Goal: Check status: Check status

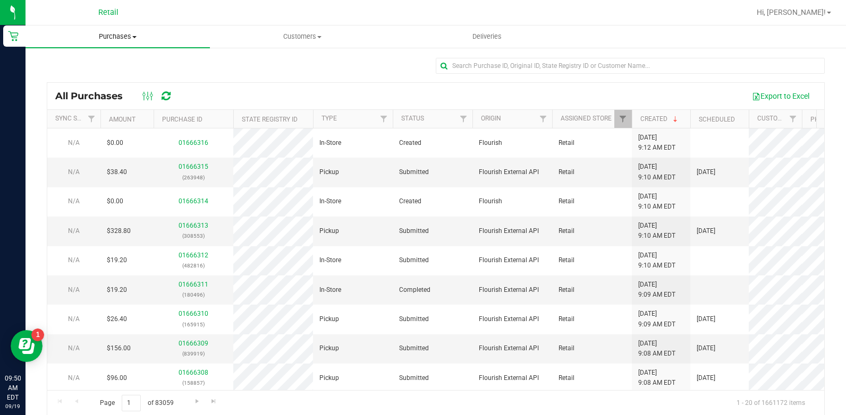
click at [103, 43] on uib-tab-heading "Purchases Summary of purchases Fulfillment All purchases" at bounding box center [118, 37] width 184 height 22
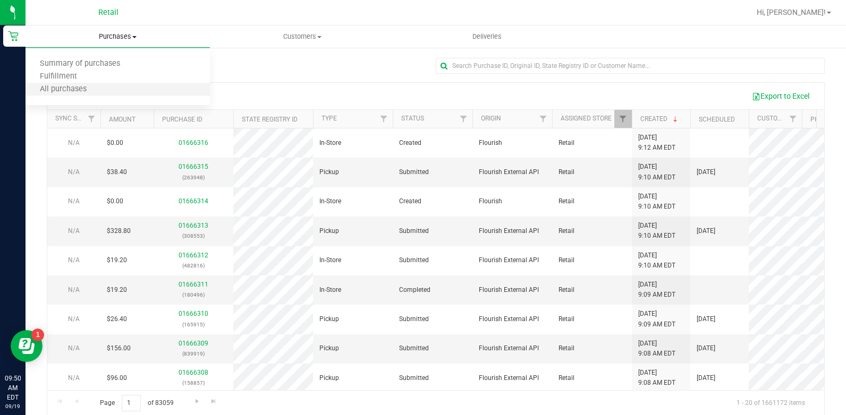
click at [90, 95] on li "All purchases" at bounding box center [118, 89] width 184 height 13
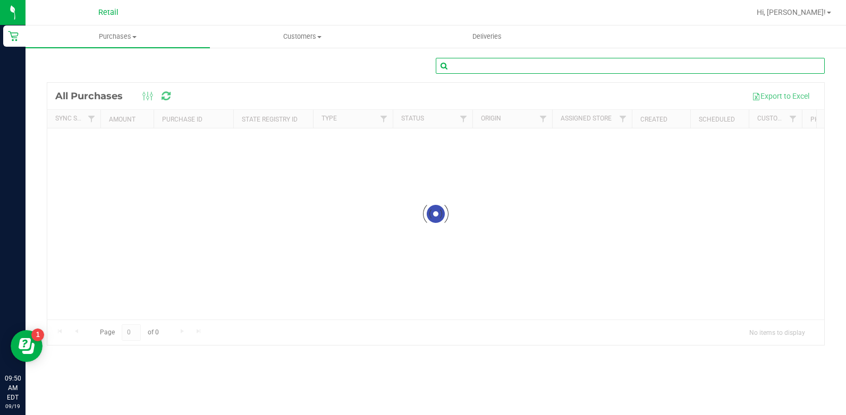
click at [497, 66] on input "text" at bounding box center [630, 66] width 389 height 16
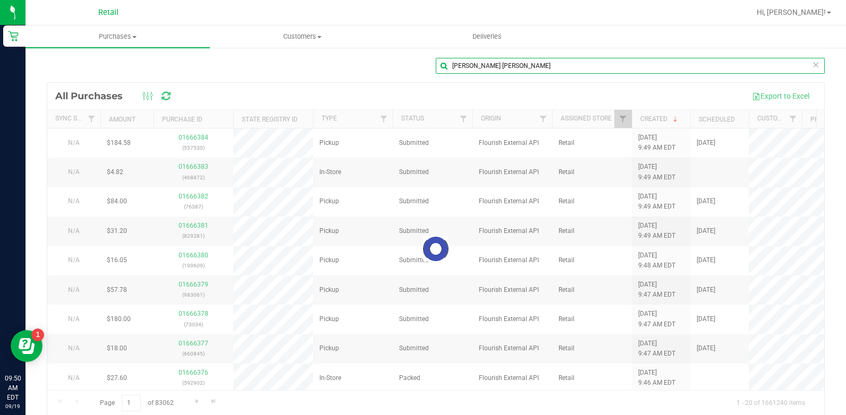
type input "[PERSON_NAME] [PERSON_NAME]"
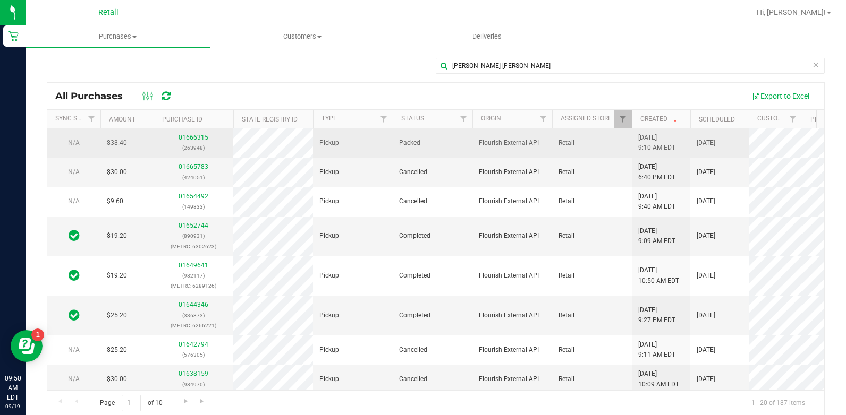
click at [196, 137] on link "01666315" at bounding box center [194, 137] width 30 height 7
